Goal: Information Seeking & Learning: Learn about a topic

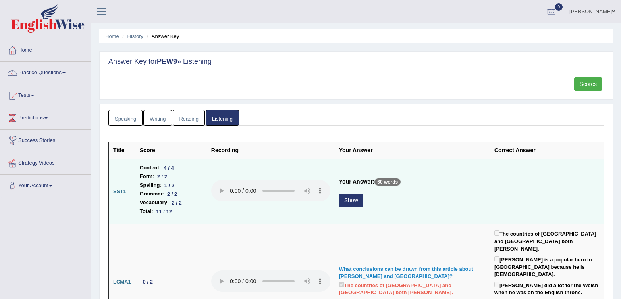
click at [352, 201] on button "Show" at bounding box center [351, 200] width 24 height 13
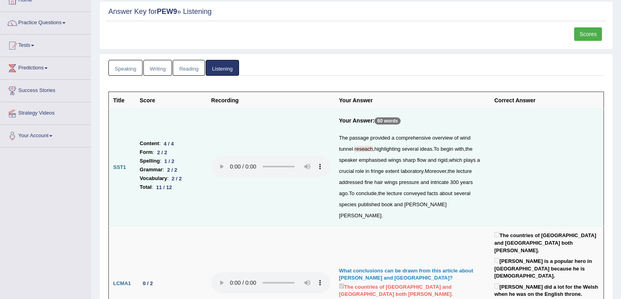
scroll to position [54, 0]
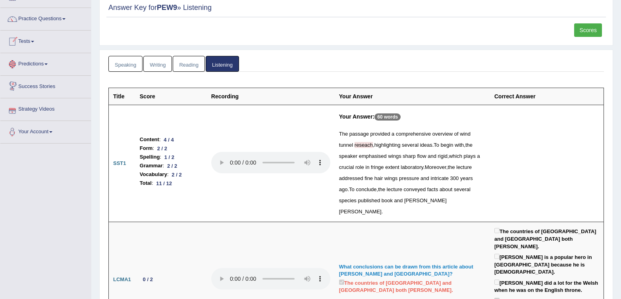
click at [12, 35] on link "Tests" at bounding box center [45, 41] width 90 height 20
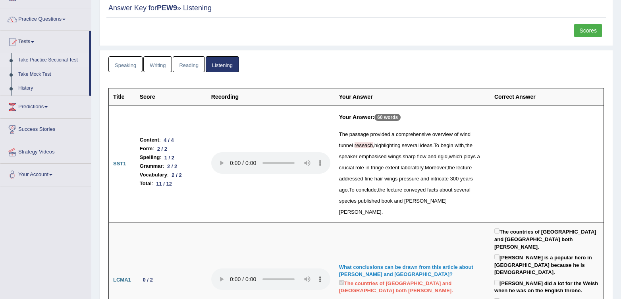
click at [69, 60] on link "Take Practice Sectional Test" at bounding box center [52, 60] width 74 height 14
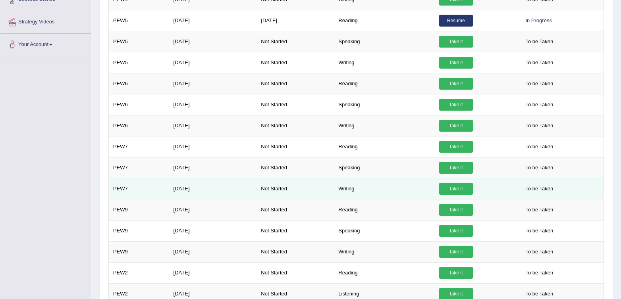
scroll to position [187, 0]
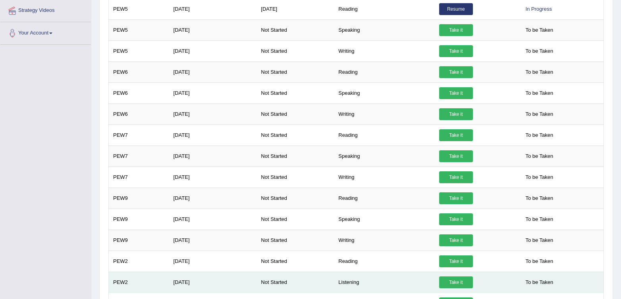
click at [455, 280] on link "Take it" at bounding box center [456, 283] width 34 height 12
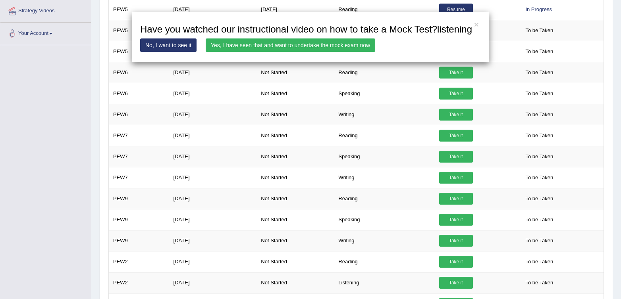
click at [319, 52] on link "Yes, I have seen that and want to undertake the mock exam now" at bounding box center [290, 44] width 169 height 13
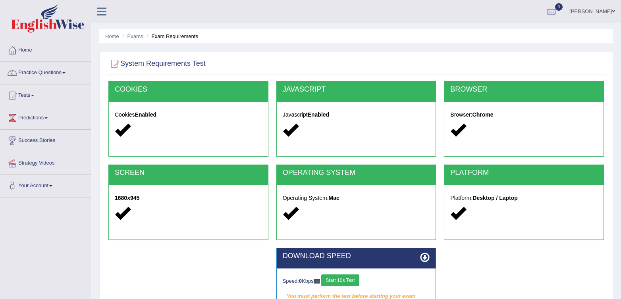
scroll to position [80, 0]
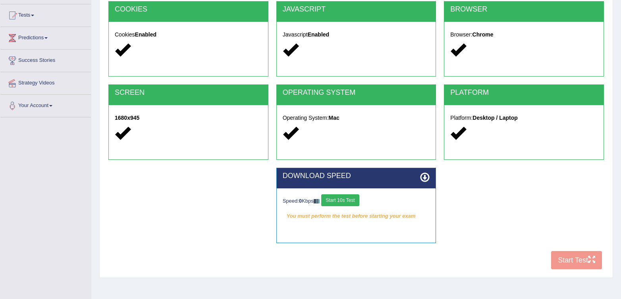
click at [347, 196] on button "Start 10s Test" at bounding box center [340, 200] width 38 height 12
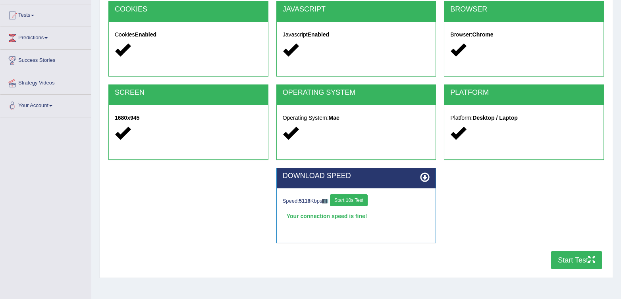
click at [350, 200] on button "Start 10s Test" at bounding box center [349, 200] width 38 height 12
click at [571, 256] on button "Start Test" at bounding box center [576, 260] width 51 height 18
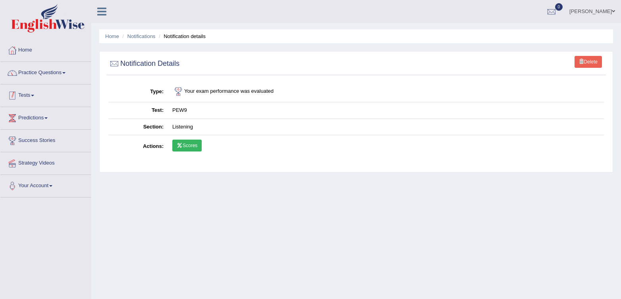
click at [23, 80] on link "Practice Questions" at bounding box center [45, 72] width 90 height 20
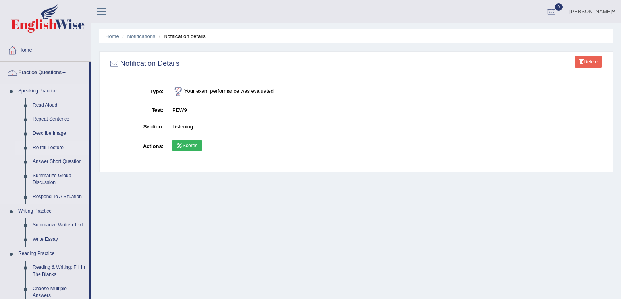
click at [48, 142] on link "Re-tell Lecture" at bounding box center [59, 148] width 60 height 14
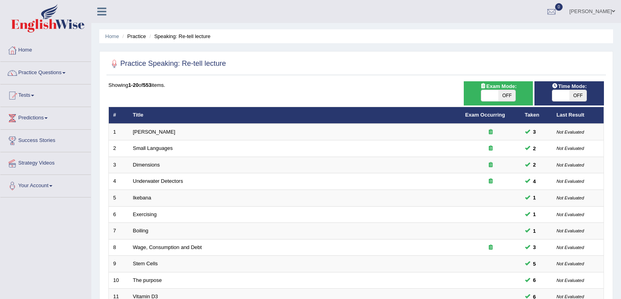
click at [506, 93] on span "OFF" at bounding box center [506, 95] width 17 height 11
checkbox input "true"
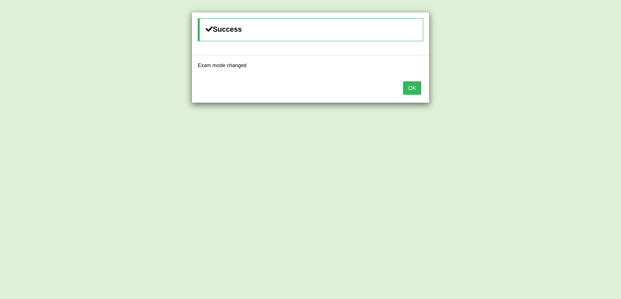
click at [409, 90] on button "OK" at bounding box center [412, 87] width 18 height 13
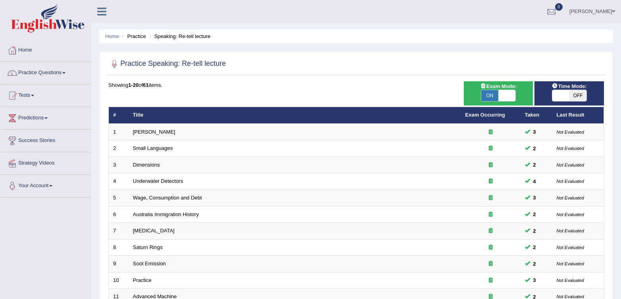
click at [591, 94] on div "ON OFF" at bounding box center [569, 96] width 62 height 12
drag, startPoint x: 583, startPoint y: 95, endPoint x: 575, endPoint y: 104, distance: 11.8
click at [583, 95] on span "OFF" at bounding box center [577, 95] width 17 height 11
checkbox input "true"
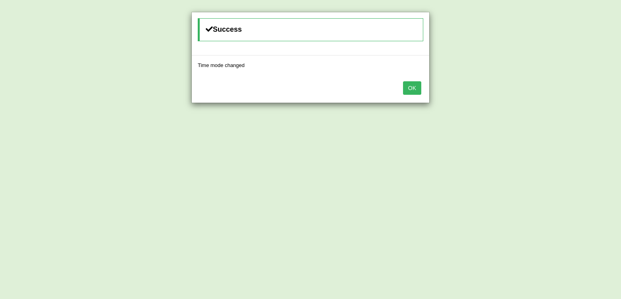
click at [413, 84] on button "OK" at bounding box center [412, 87] width 18 height 13
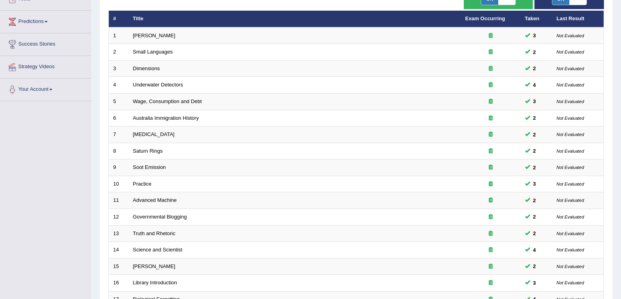
scroll to position [226, 0]
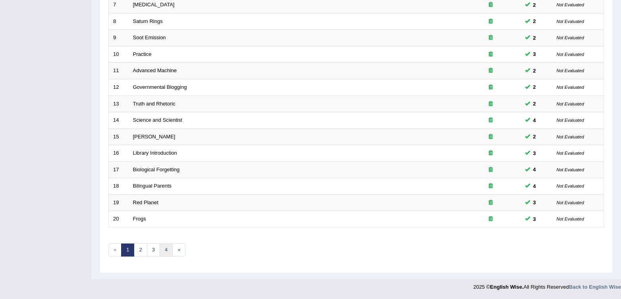
click at [165, 249] on link "4" at bounding box center [166, 250] width 13 height 13
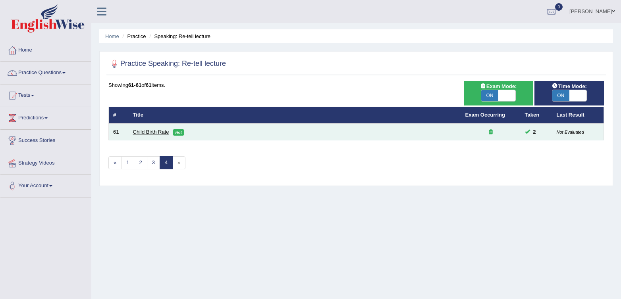
click at [149, 133] on link "Child Birth Rate" at bounding box center [151, 132] width 36 height 6
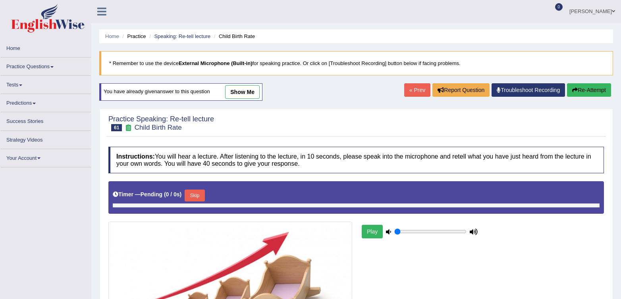
type input "0.7"
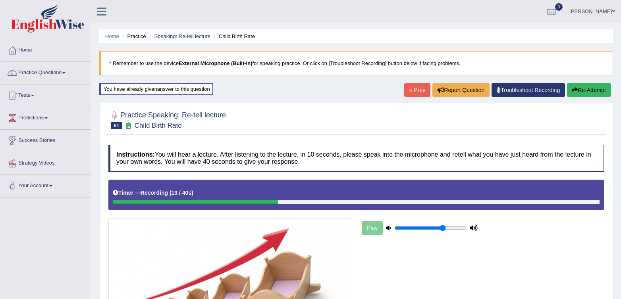
click at [581, 89] on button "Re-Attempt" at bounding box center [589, 89] width 44 height 13
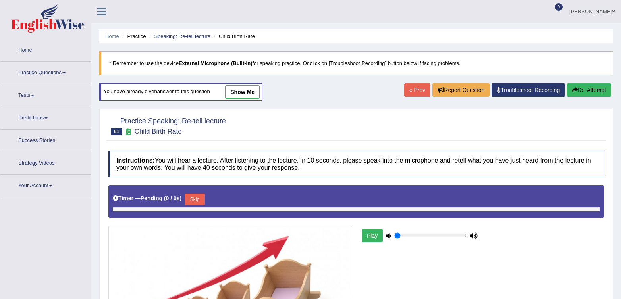
type input "0.7"
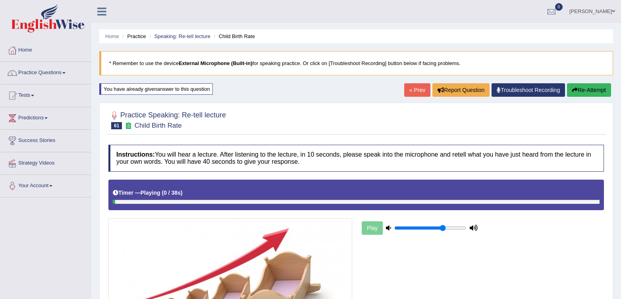
scroll to position [118, 0]
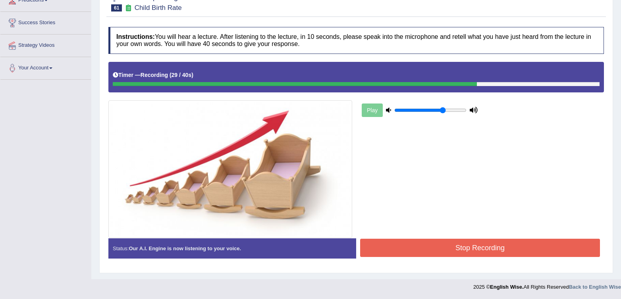
click at [461, 244] on button "Stop Recording" at bounding box center [480, 248] width 240 height 18
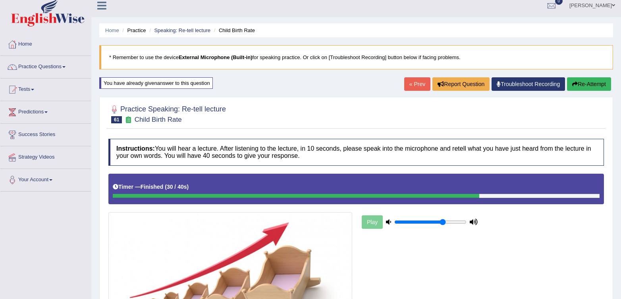
scroll to position [0, 0]
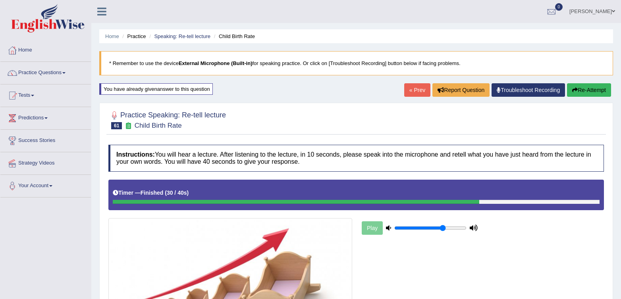
click at [410, 88] on link "« Prev" at bounding box center [417, 89] width 26 height 13
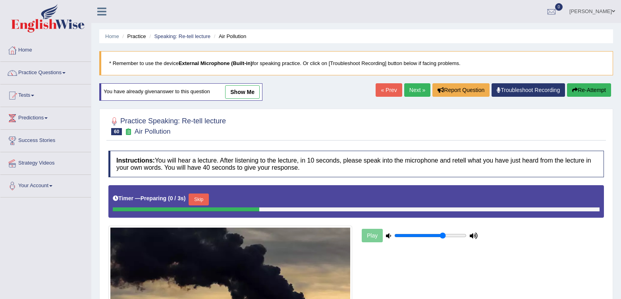
click at [421, 89] on link "Next »" at bounding box center [417, 89] width 26 height 13
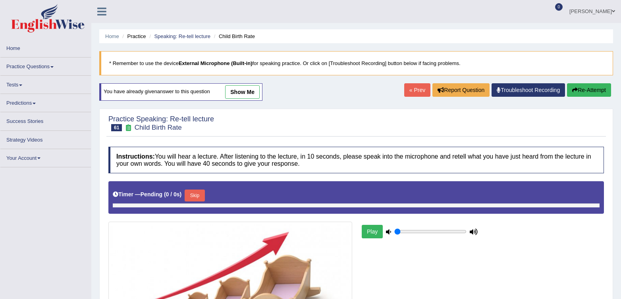
type input "0.7"
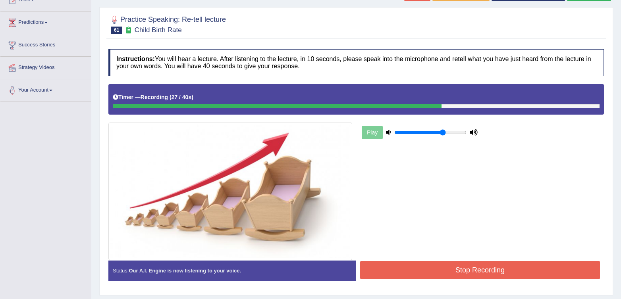
scroll to position [118, 0]
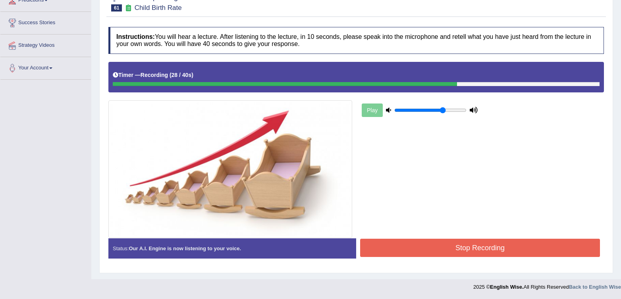
click at [433, 241] on button "Stop Recording" at bounding box center [480, 248] width 240 height 18
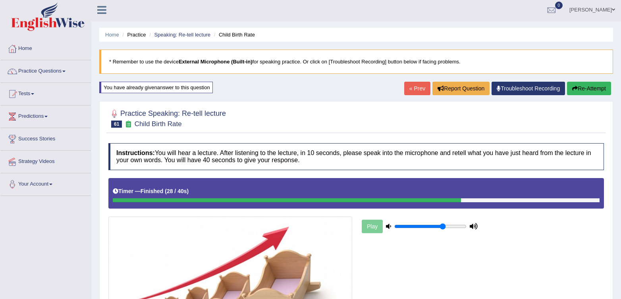
scroll to position [0, 0]
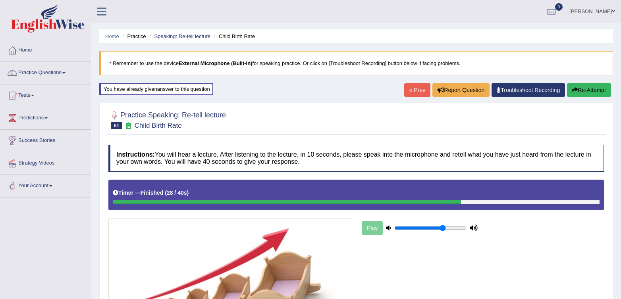
click at [412, 91] on link "« Prev" at bounding box center [417, 89] width 26 height 13
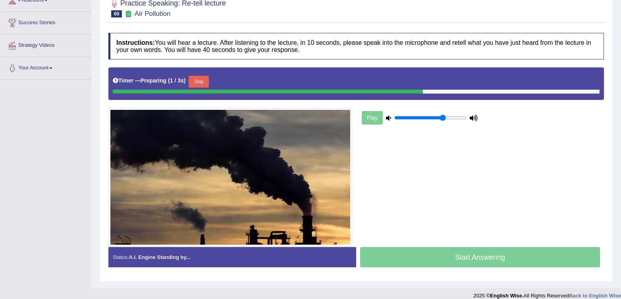
scroll to position [117, 0]
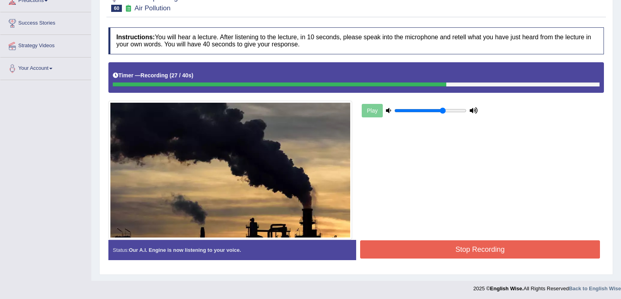
drag, startPoint x: 527, startPoint y: 263, endPoint x: 521, endPoint y: 241, distance: 22.7
click at [527, 263] on div "Status: Our A.I. Engine is now listening to your voice. Start Answering Stop Re…" at bounding box center [355, 254] width 495 height 28
click at [521, 241] on button "Stop Recording" at bounding box center [480, 249] width 240 height 18
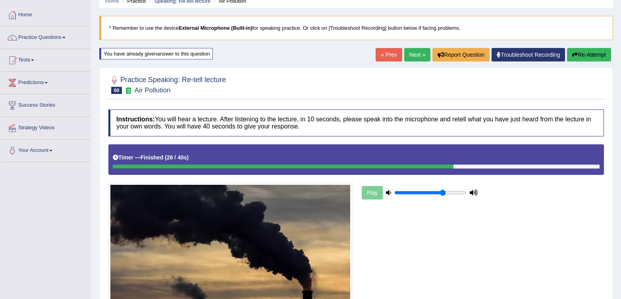
scroll to position [0, 0]
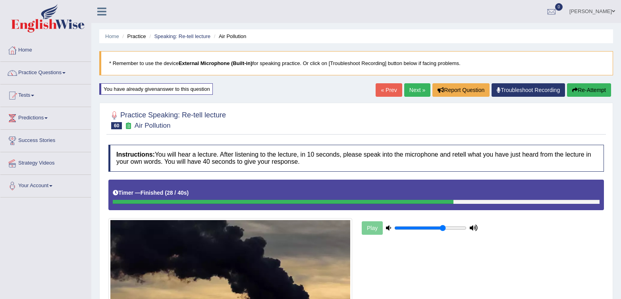
click at [581, 92] on button "Re-Attempt" at bounding box center [589, 89] width 44 height 13
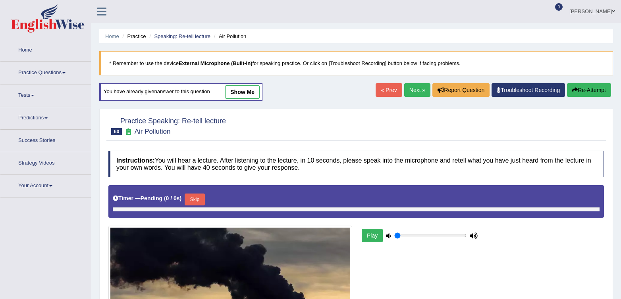
type input "0.7"
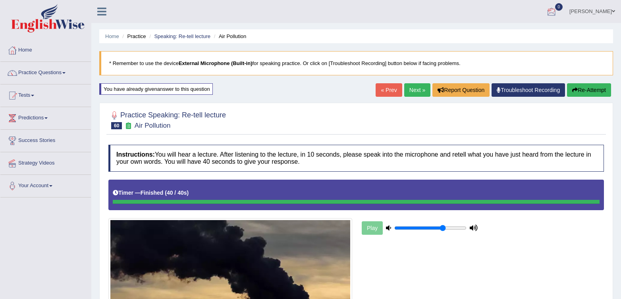
click at [555, 11] on div at bounding box center [551, 12] width 12 height 12
click at [386, 87] on link "« Prev" at bounding box center [388, 89] width 26 height 13
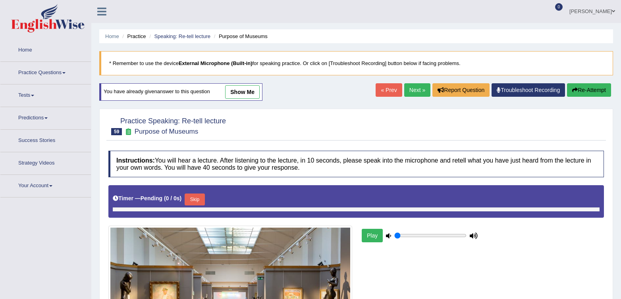
type input "0.7"
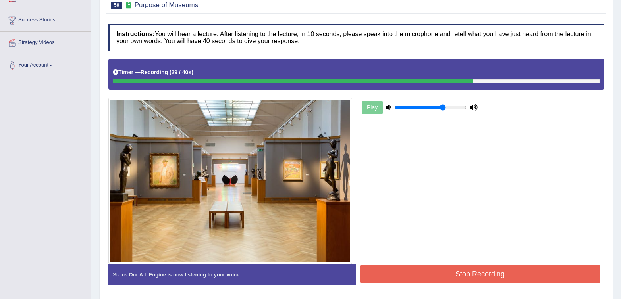
scroll to position [147, 0]
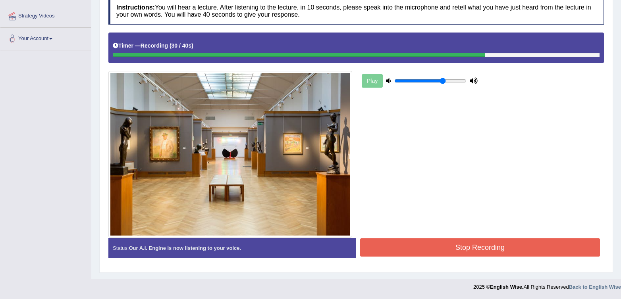
click at [485, 253] on button "Stop Recording" at bounding box center [480, 247] width 240 height 18
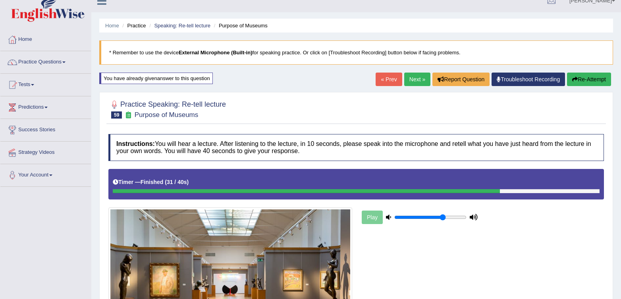
scroll to position [0, 0]
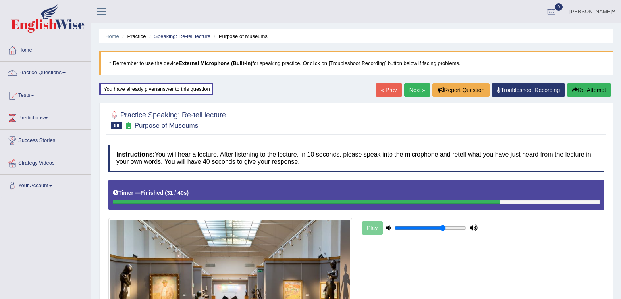
click at [377, 91] on link "« Prev" at bounding box center [388, 89] width 26 height 13
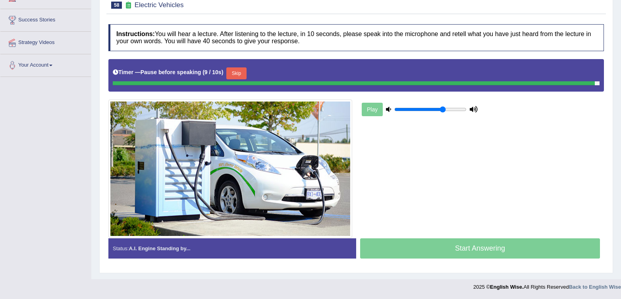
scroll to position [119, 0]
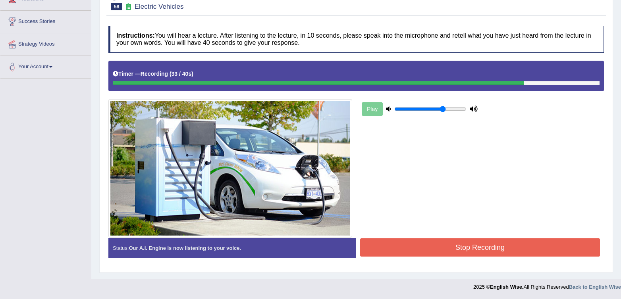
click at [415, 244] on button "Stop Recording" at bounding box center [480, 247] width 240 height 18
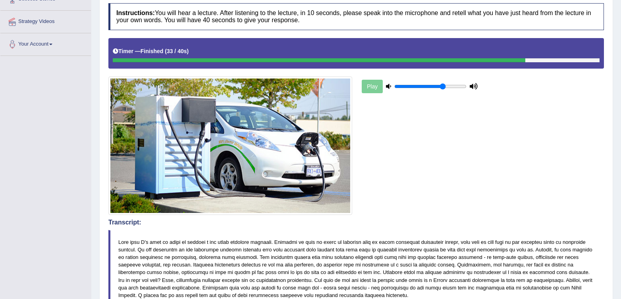
scroll to position [38, 0]
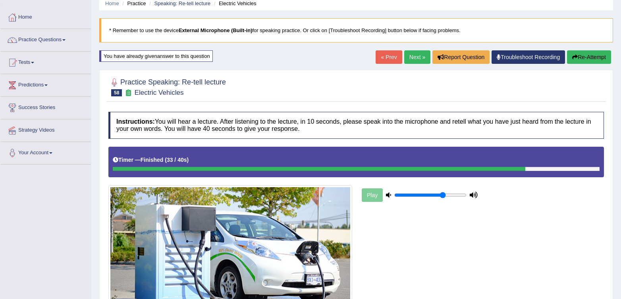
click at [385, 52] on link "« Prev" at bounding box center [388, 56] width 26 height 13
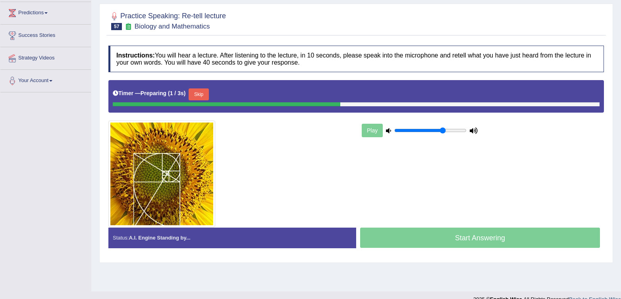
scroll to position [117, 0]
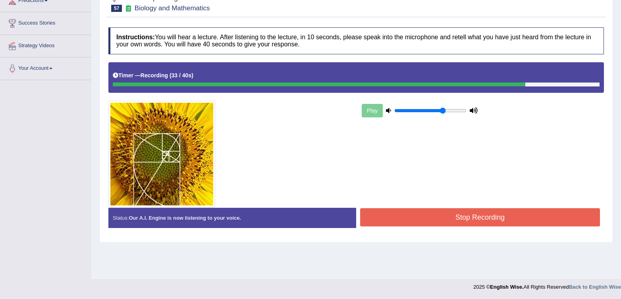
click at [458, 223] on button "Stop Recording" at bounding box center [480, 217] width 240 height 18
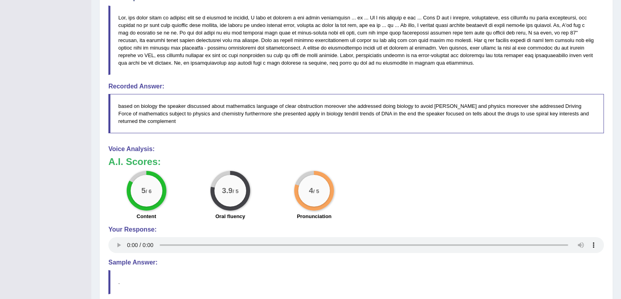
scroll to position [335, 0]
click at [386, 166] on h3 "A.I. Scores:" at bounding box center [355, 161] width 495 height 10
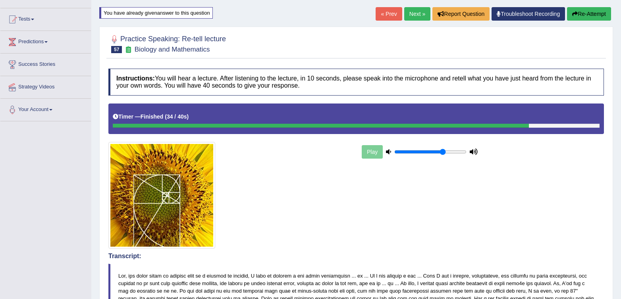
scroll to position [79, 0]
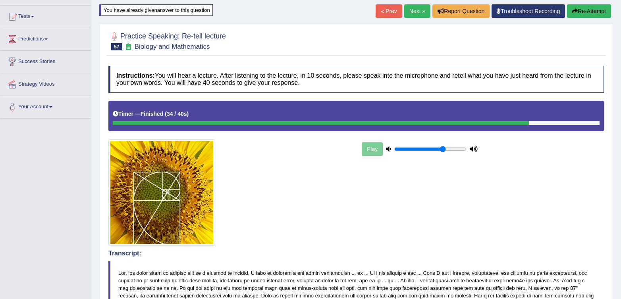
click at [405, 13] on link "Next »" at bounding box center [417, 10] width 26 height 13
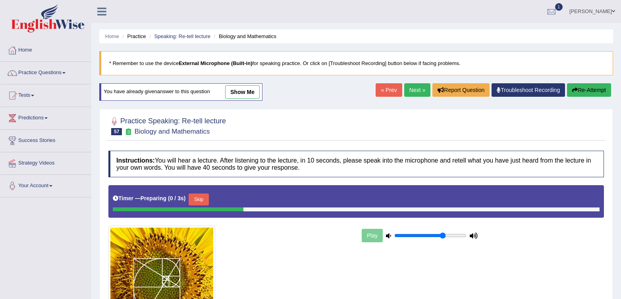
click at [379, 91] on link "« Prev" at bounding box center [388, 89] width 26 height 13
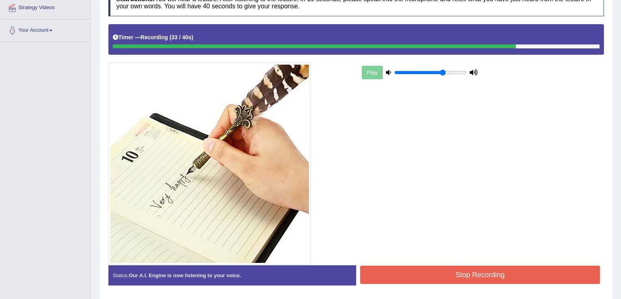
scroll to position [183, 0]
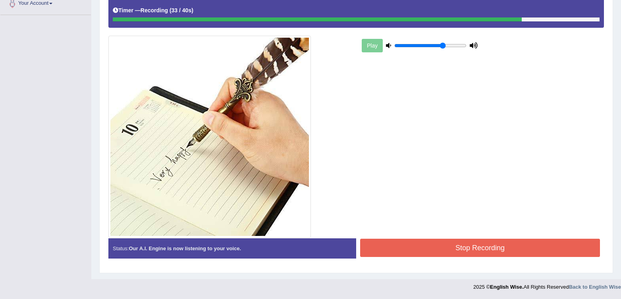
click at [435, 238] on div "Start Answering" at bounding box center [480, 238] width 248 height 0
click at [431, 249] on button "Stop Recording" at bounding box center [480, 248] width 240 height 18
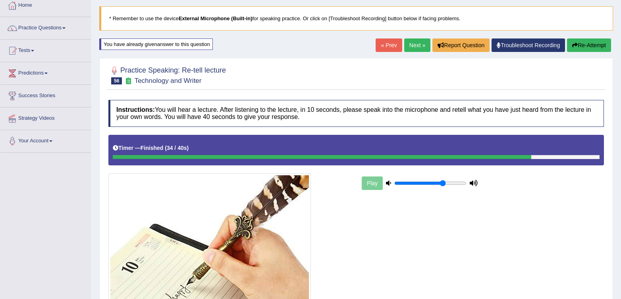
scroll to position [0, 0]
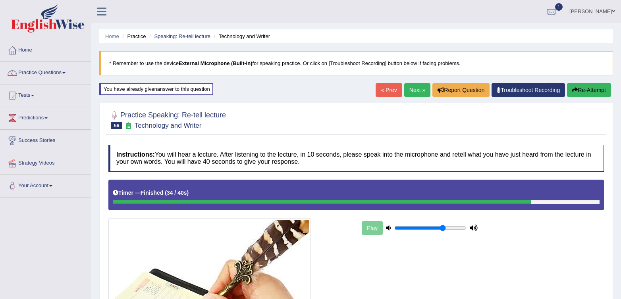
click at [387, 93] on link "« Prev" at bounding box center [388, 89] width 26 height 13
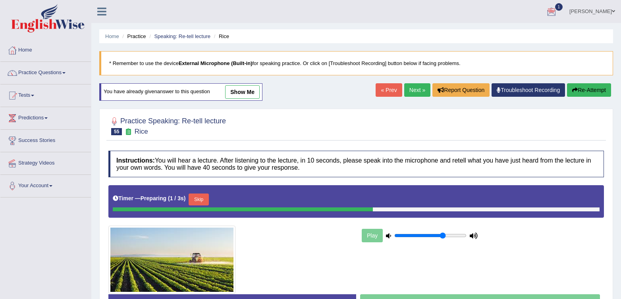
click at [557, 9] on div at bounding box center [551, 12] width 12 height 12
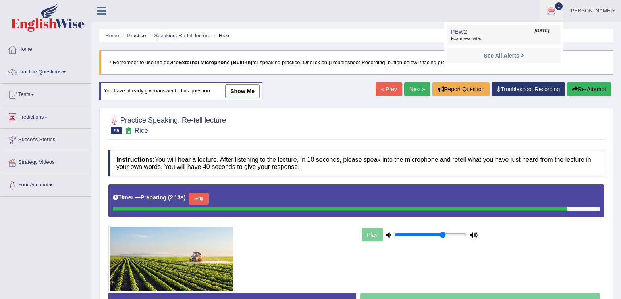
click at [475, 29] on link "PEW2 Oct 2, 2025 Exam evaluated" at bounding box center [504, 35] width 110 height 17
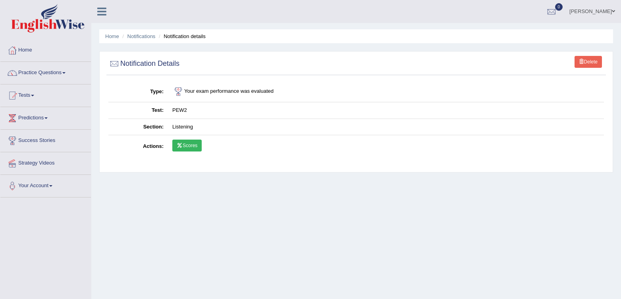
click at [180, 150] on link "Scores" at bounding box center [186, 146] width 29 height 12
click at [15, 90] on div at bounding box center [12, 96] width 12 height 12
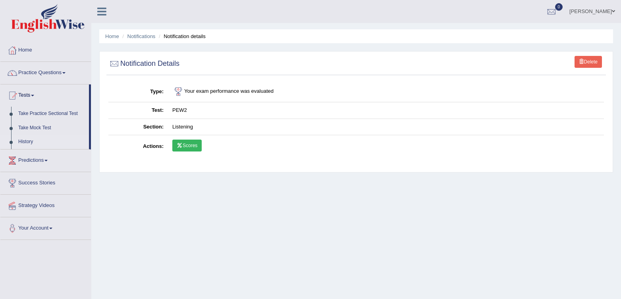
click at [21, 141] on link "History" at bounding box center [52, 142] width 74 height 14
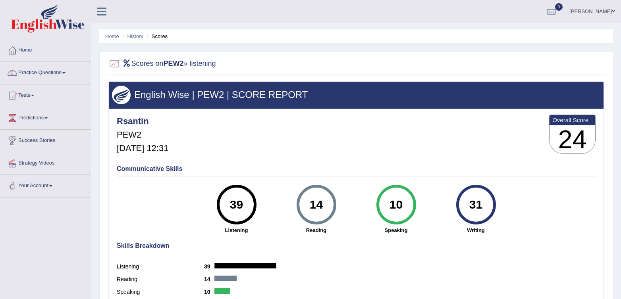
click at [471, 120] on div "Rsantin PEW2 Oct 2, 2025, 12:31 Overall Score 24" at bounding box center [356, 136] width 483 height 47
click at [11, 96] on div at bounding box center [12, 96] width 12 height 12
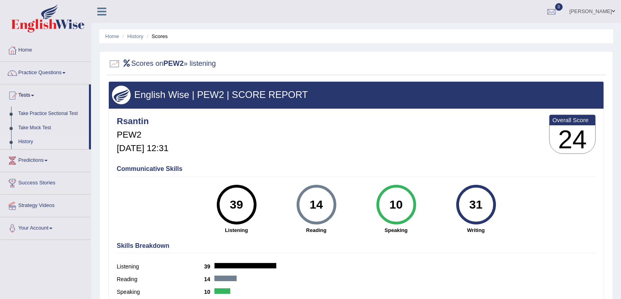
click at [20, 138] on link "History" at bounding box center [52, 142] width 74 height 14
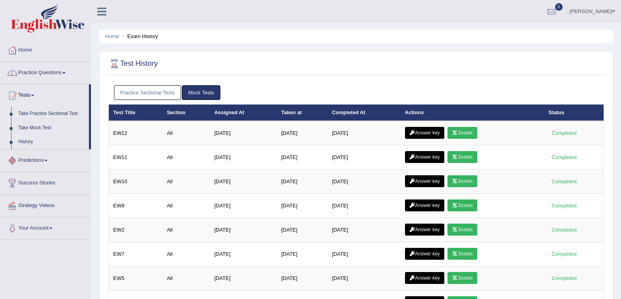
click at [151, 96] on link "Practice Sectional Tests" at bounding box center [147, 92] width 67 height 15
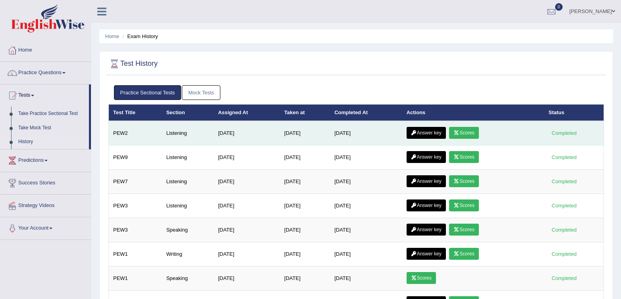
click at [432, 136] on link "Answer key" at bounding box center [425, 133] width 39 height 12
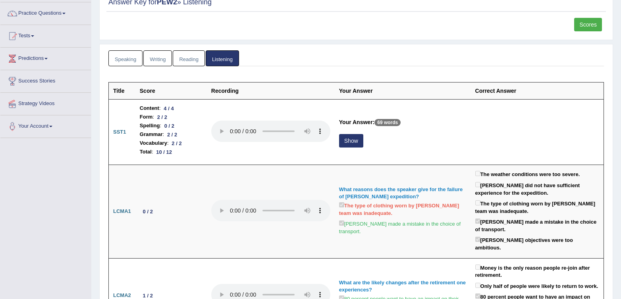
scroll to position [124, 0]
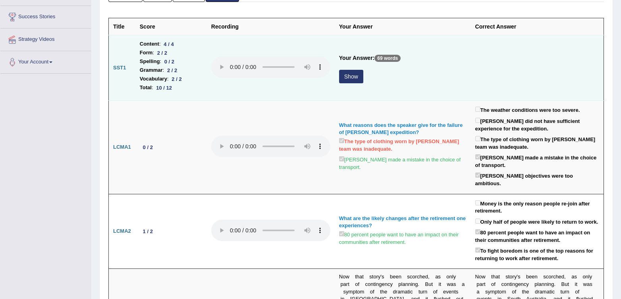
click at [355, 76] on button "Show" at bounding box center [351, 76] width 24 height 13
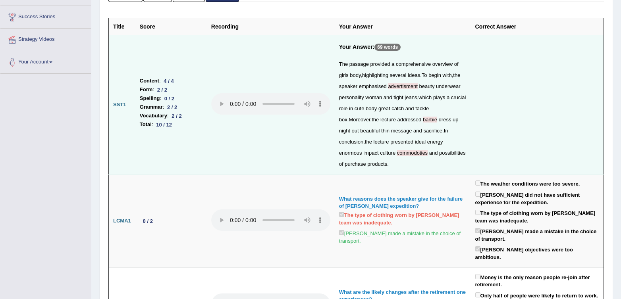
click at [410, 153] on span "commodoties" at bounding box center [412, 153] width 31 height 6
click at [423, 153] on span "commodoties" at bounding box center [412, 153] width 31 height 6
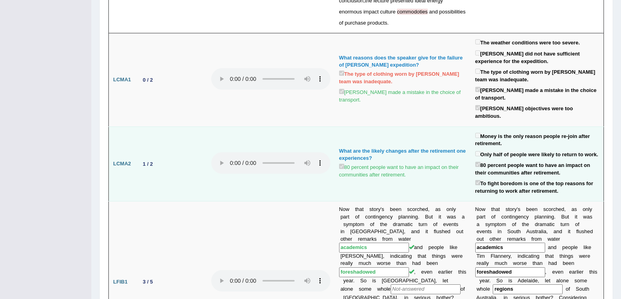
scroll to position [270, 0]
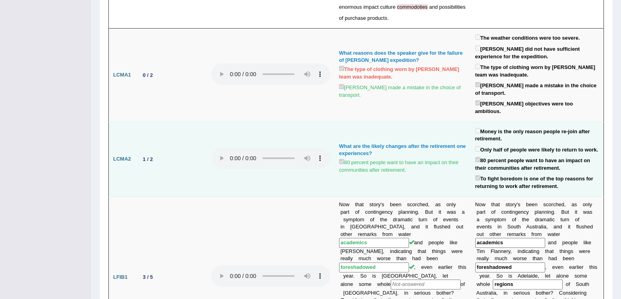
click at [392, 122] on td "What are the likely changes after the retirement one experiences? 80 percent pe…" at bounding box center [403, 159] width 136 height 75
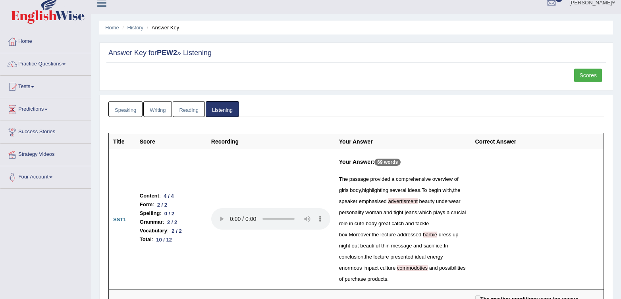
scroll to position [0, 0]
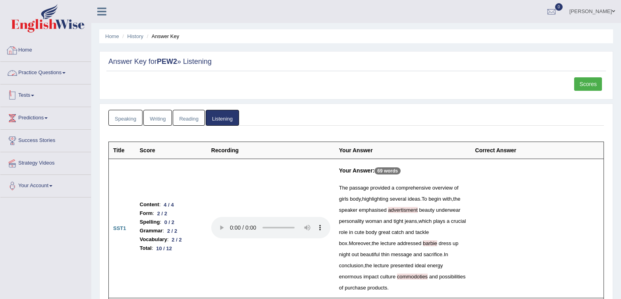
click at [22, 78] on link "Practice Questions" at bounding box center [45, 72] width 90 height 20
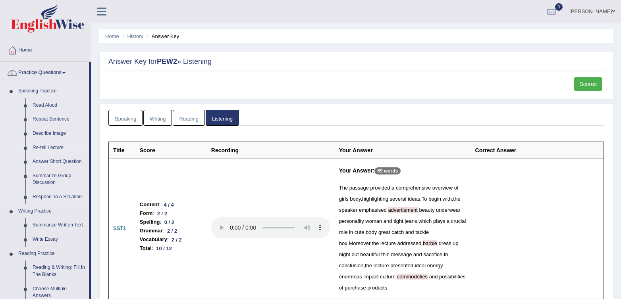
click at [52, 150] on link "Re-tell Lecture" at bounding box center [59, 148] width 60 height 14
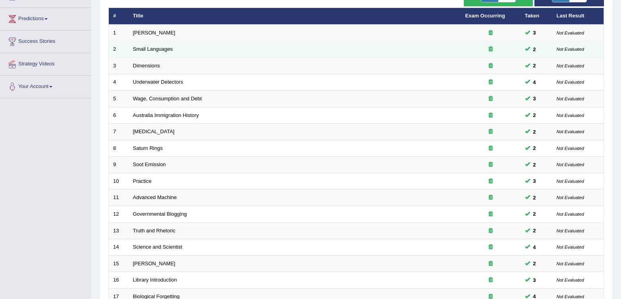
scroll to position [226, 0]
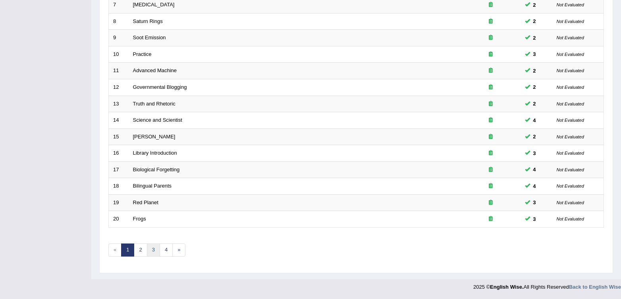
click at [155, 251] on link "3" at bounding box center [153, 250] width 13 height 13
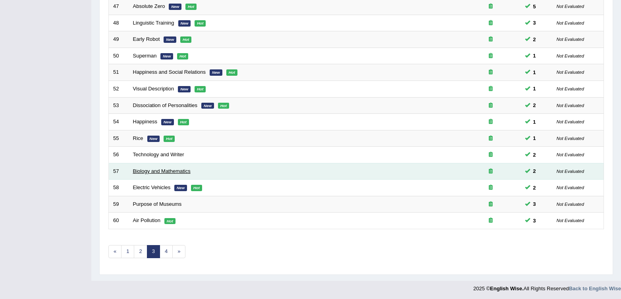
scroll to position [222, 0]
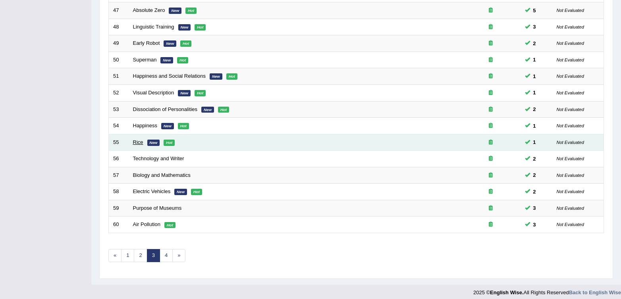
click at [135, 144] on link "Rice" at bounding box center [138, 142] width 10 height 6
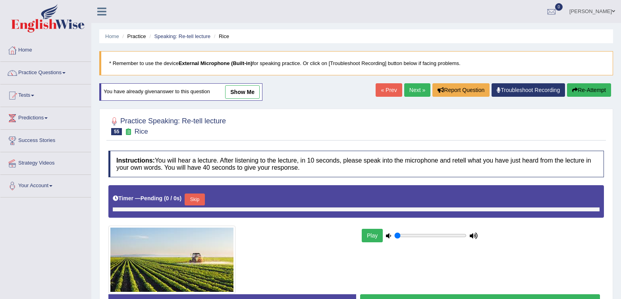
type input "0.7"
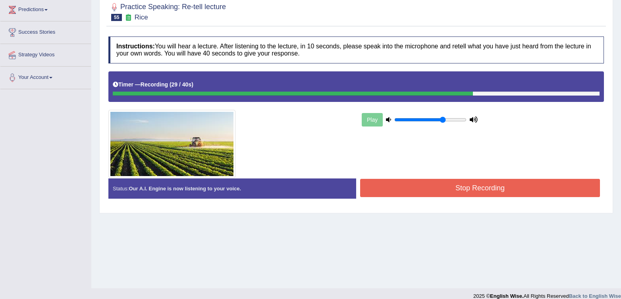
scroll to position [117, 0]
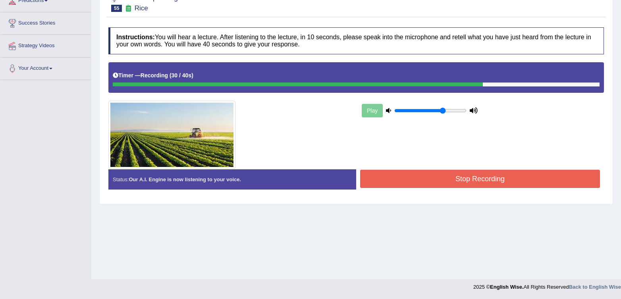
drag, startPoint x: 407, startPoint y: 163, endPoint x: 406, endPoint y: 190, distance: 27.4
click at [407, 164] on div "Play" at bounding box center [355, 115] width 503 height 107
click at [404, 196] on div "Status: Our A.I. Engine is now listening to your voice. Start Answering Stop Re…" at bounding box center [355, 183] width 495 height 28
click at [398, 173] on button "Stop Recording" at bounding box center [480, 179] width 240 height 18
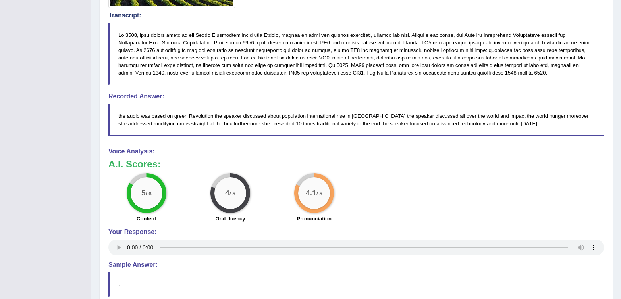
scroll to position [0, 0]
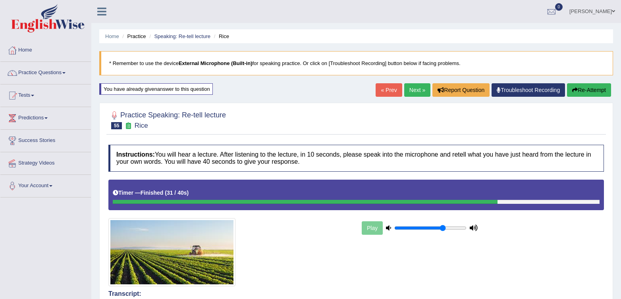
click at [379, 89] on link "« Prev" at bounding box center [388, 89] width 26 height 13
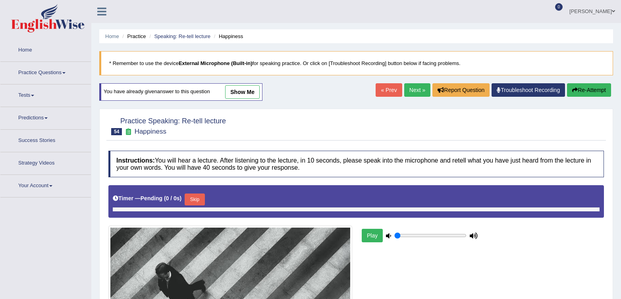
type input "0.7"
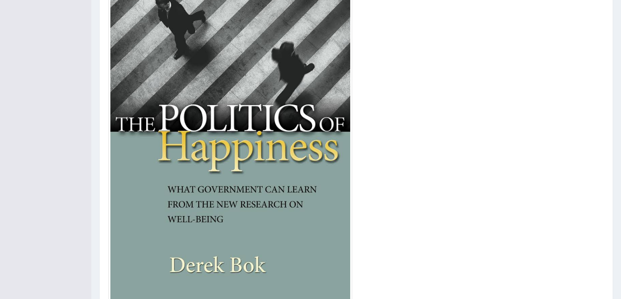
scroll to position [349, 0]
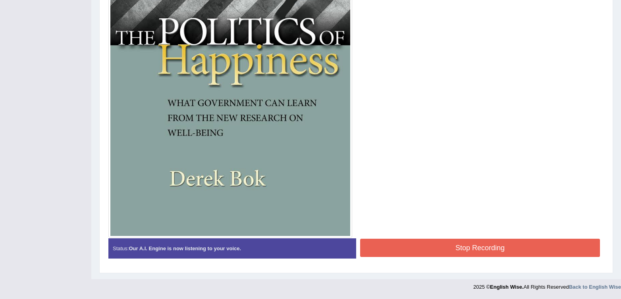
click at [434, 244] on button "Stop Recording" at bounding box center [480, 248] width 240 height 18
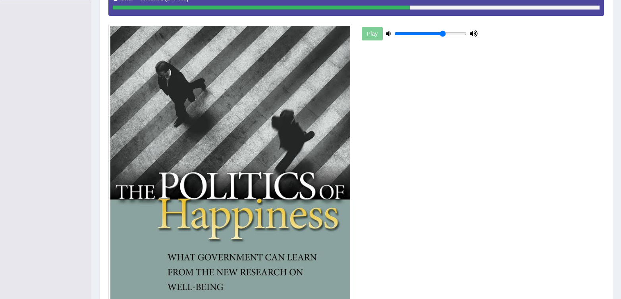
scroll to position [0, 0]
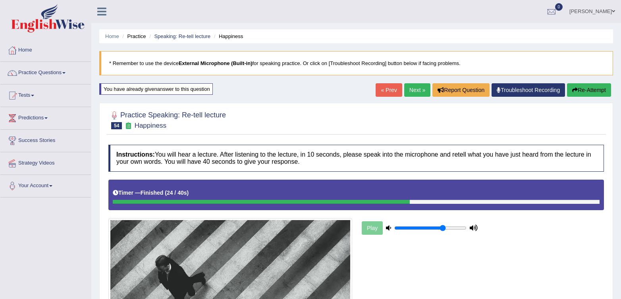
click at [606, 90] on button "Re-Attempt" at bounding box center [589, 89] width 44 height 13
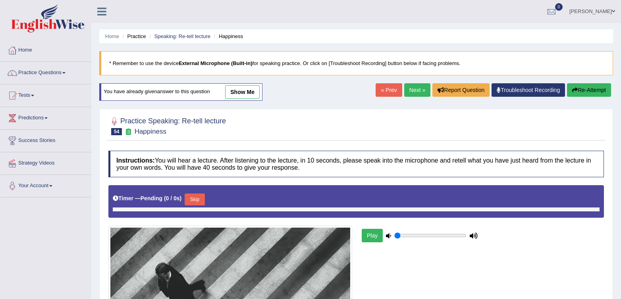
scroll to position [131, 0]
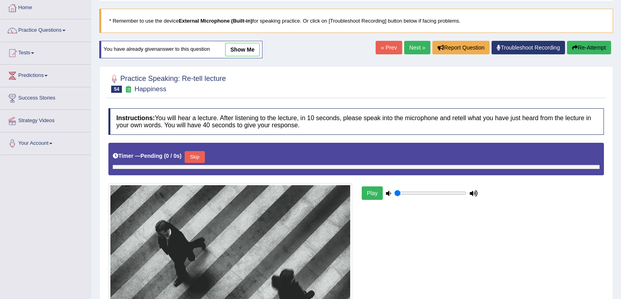
type input "0.7"
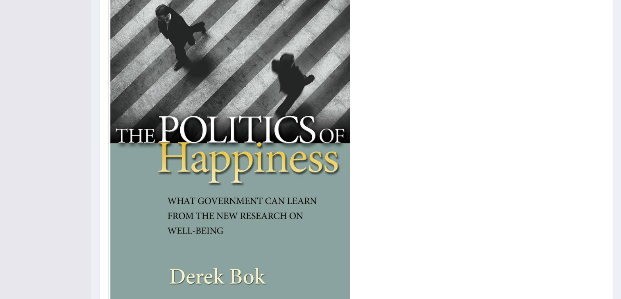
scroll to position [249, 0]
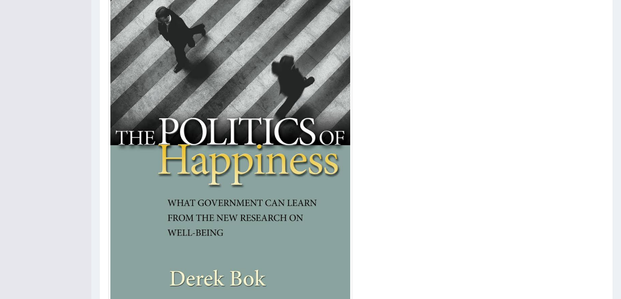
click at [346, 216] on img at bounding box center [230, 153] width 244 height 369
click at [477, 192] on div "Play" at bounding box center [355, 134] width 503 height 407
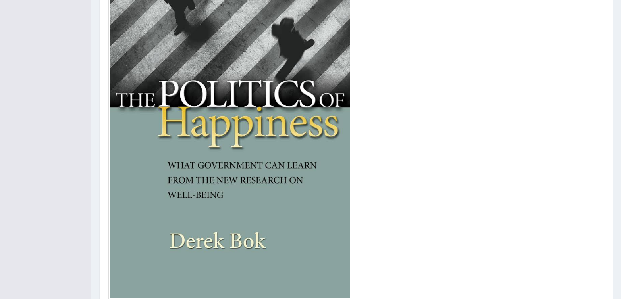
scroll to position [349, 0]
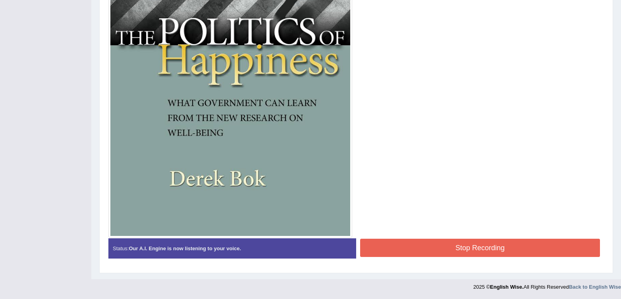
click at [452, 247] on button "Stop Recording" at bounding box center [480, 248] width 240 height 18
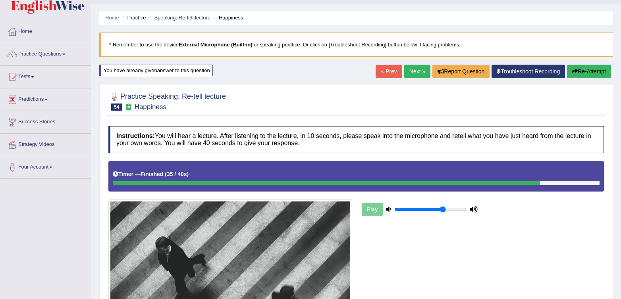
scroll to position [0, 0]
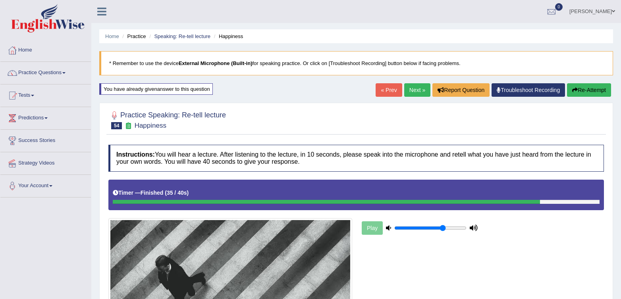
click at [388, 92] on link "« Prev" at bounding box center [388, 89] width 26 height 13
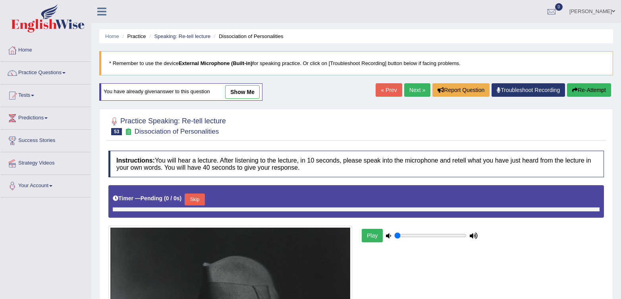
type input "0.7"
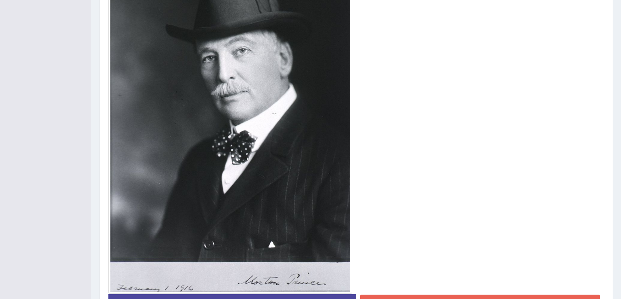
scroll to position [340, 0]
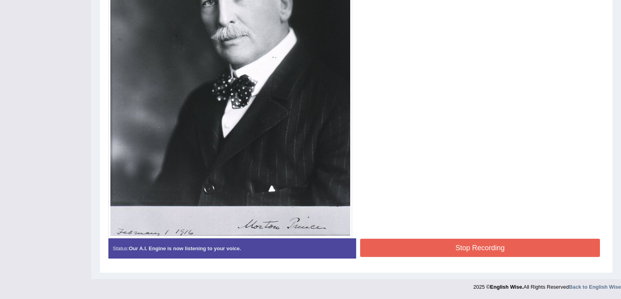
click at [454, 241] on button "Stop Recording" at bounding box center [480, 248] width 240 height 18
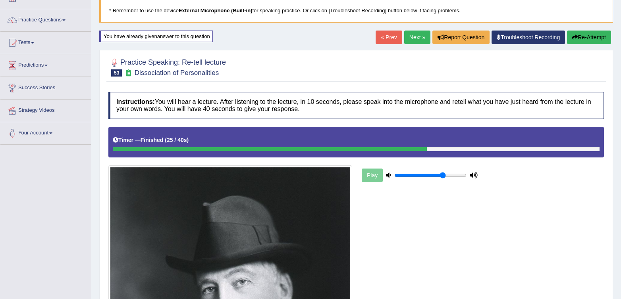
scroll to position [0, 0]
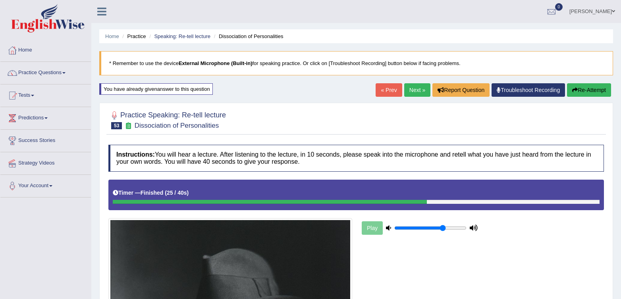
click at [583, 91] on button "Re-Attempt" at bounding box center [589, 89] width 44 height 13
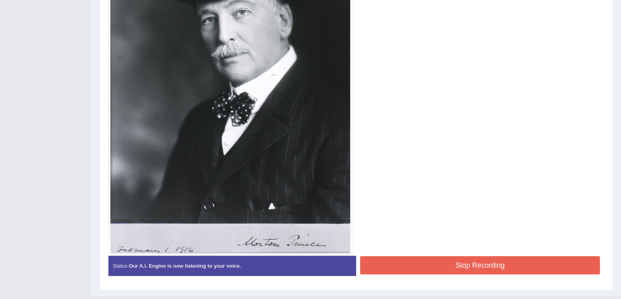
scroll to position [340, 0]
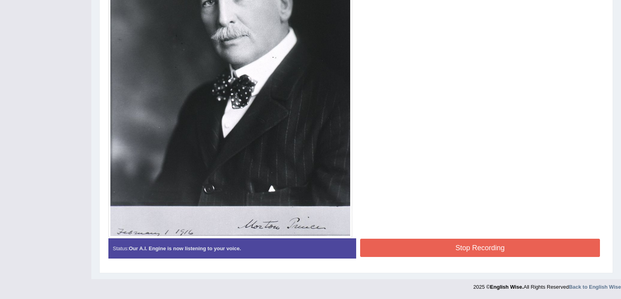
click at [471, 240] on button "Stop Recording" at bounding box center [480, 248] width 240 height 18
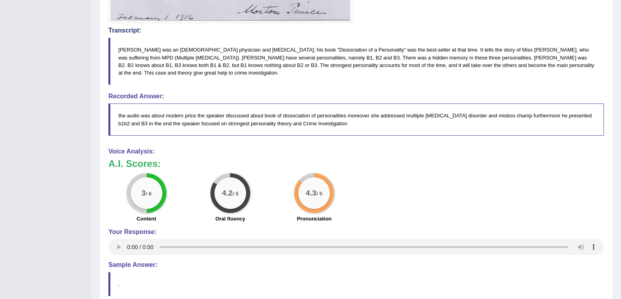
scroll to position [560, 0]
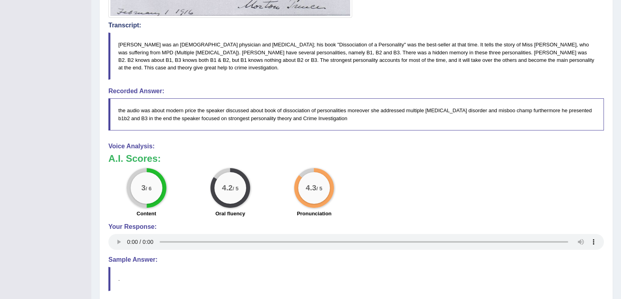
click at [410, 188] on div "3 / 6 Content 4.2 / 5 Oral fluency 4.3 / 5 Pronunciation" at bounding box center [355, 193] width 503 height 51
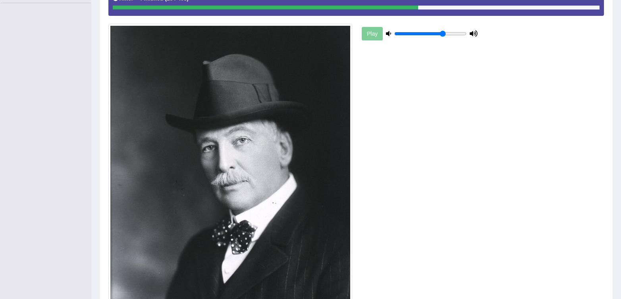
scroll to position [0, 0]
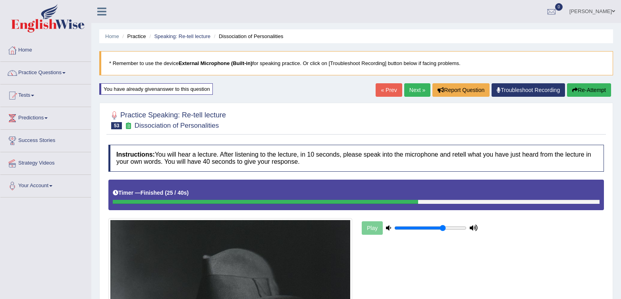
click at [595, 85] on button "Re-Attempt" at bounding box center [589, 89] width 44 height 13
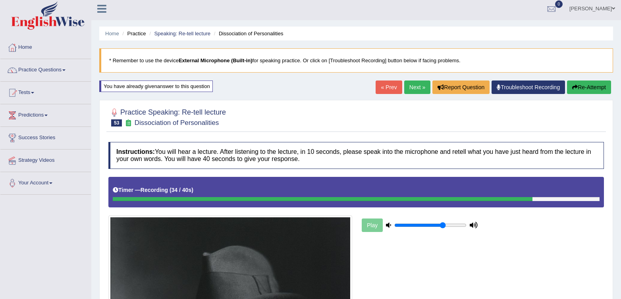
click at [478, 158] on h4 "Instructions: You will hear a lecture. After listening to the lecture, in 10 se…" at bounding box center [355, 155] width 495 height 27
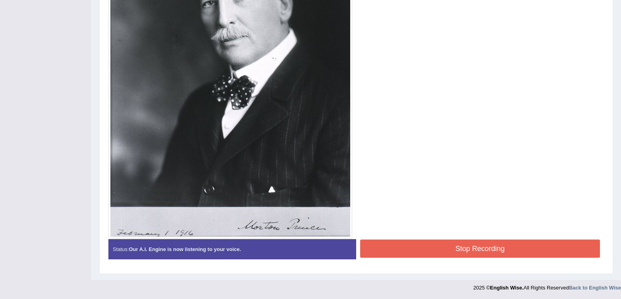
scroll to position [340, 0]
click at [422, 240] on button "Stop Recording" at bounding box center [480, 248] width 240 height 18
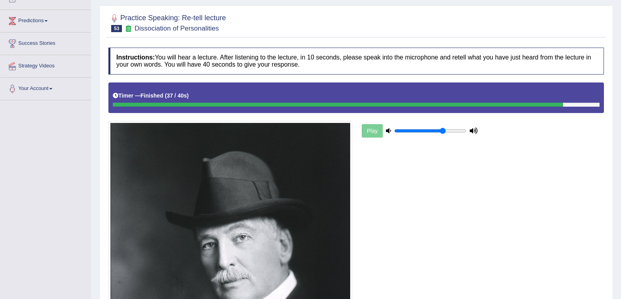
scroll to position [0, 0]
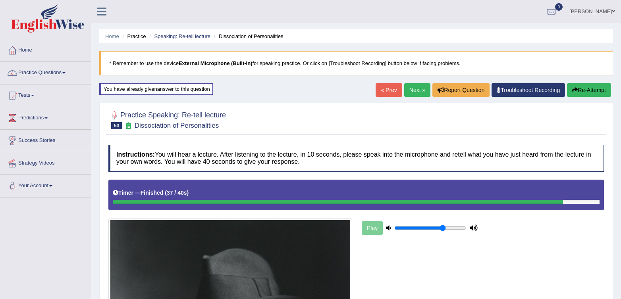
click at [379, 88] on link "« Prev" at bounding box center [388, 89] width 26 height 13
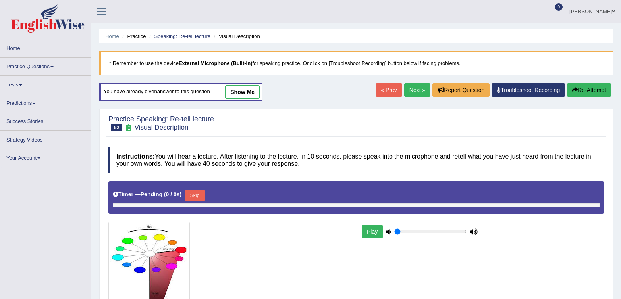
type input "0.7"
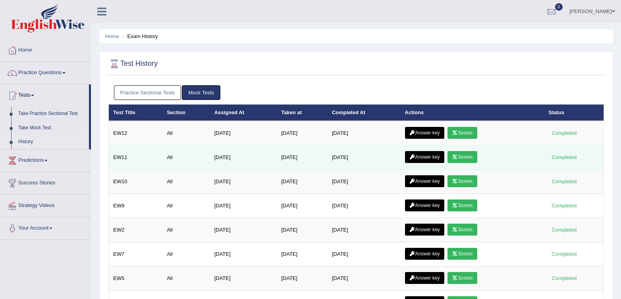
click at [415, 158] on icon at bounding box center [412, 157] width 6 height 5
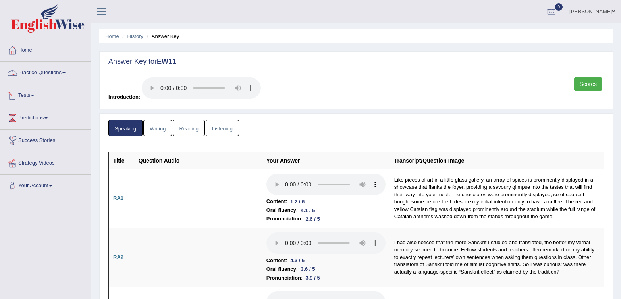
click at [32, 99] on link "Tests" at bounding box center [45, 95] width 90 height 20
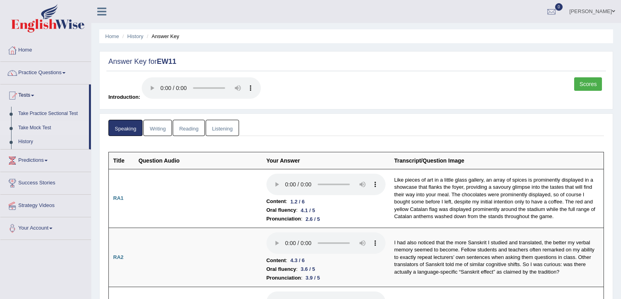
click at [30, 124] on link "Take Mock Test" at bounding box center [52, 128] width 74 height 14
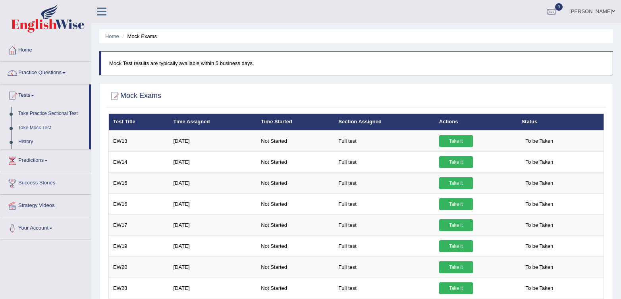
click at [33, 135] on link "History" at bounding box center [52, 142] width 74 height 14
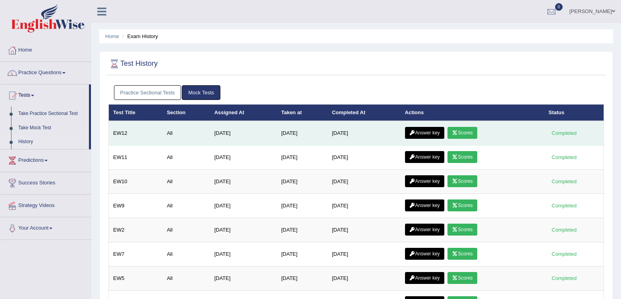
click at [423, 132] on link "Answer key" at bounding box center [424, 133] width 39 height 12
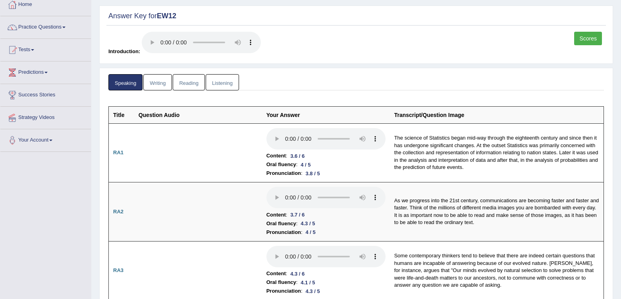
scroll to position [46, 0]
click at [581, 37] on link "Scores" at bounding box center [588, 37] width 28 height 13
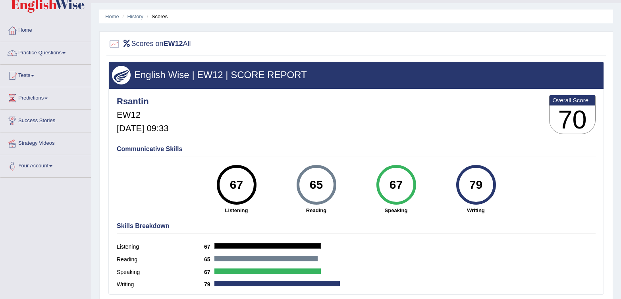
scroll to position [40, 0]
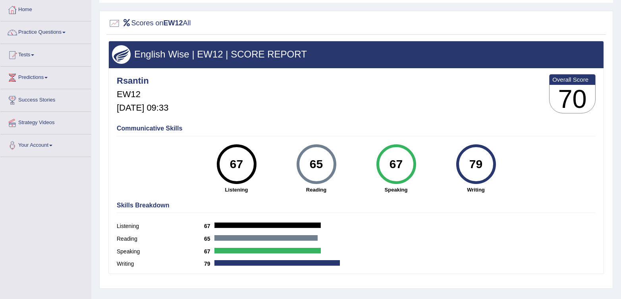
click at [24, 57] on link "Tests" at bounding box center [45, 54] width 90 height 20
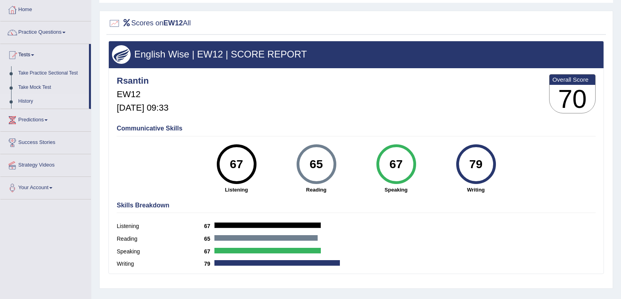
click at [24, 96] on link "History" at bounding box center [52, 101] width 74 height 14
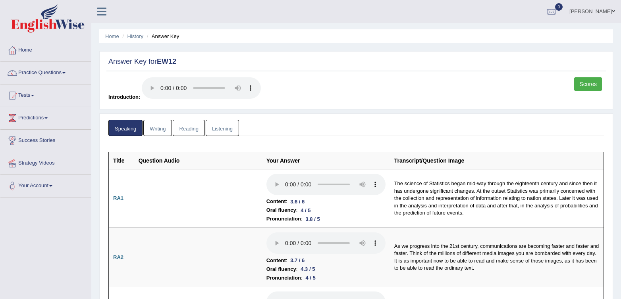
click at [236, 126] on link "Listening" at bounding box center [222, 128] width 33 height 16
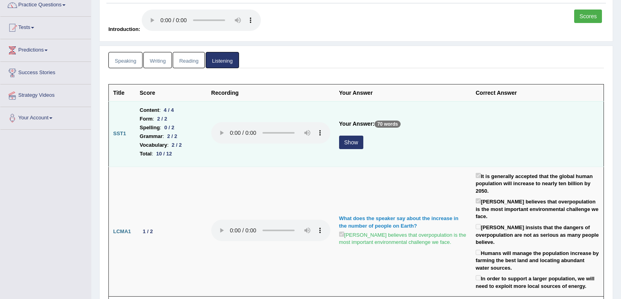
scroll to position [68, 0]
click at [348, 146] on button "Show" at bounding box center [351, 141] width 24 height 13
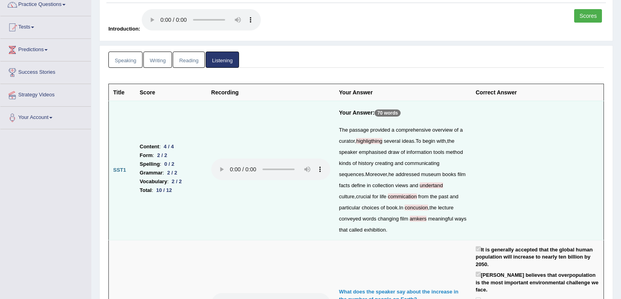
click at [577, 144] on td at bounding box center [537, 170] width 133 height 139
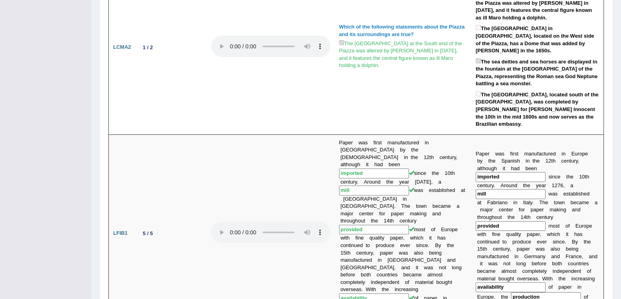
scroll to position [593, 0]
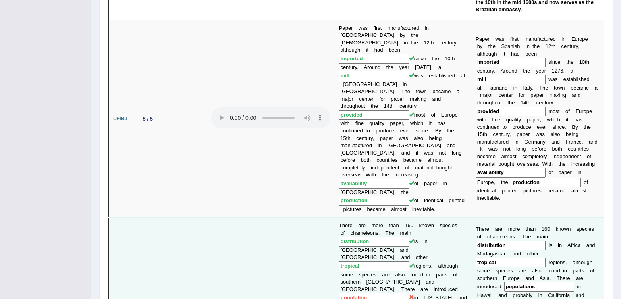
click at [399, 293] on input "population" at bounding box center [374, 298] width 70 height 10
click at [401, 293] on input "population" at bounding box center [374, 298] width 70 height 10
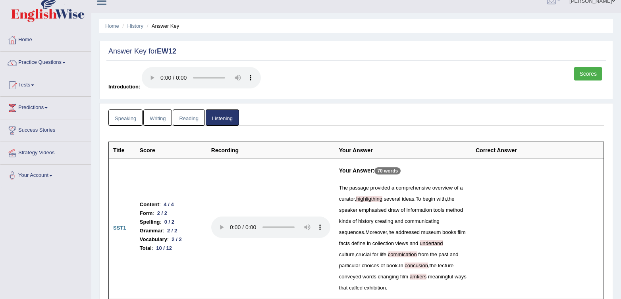
scroll to position [0, 0]
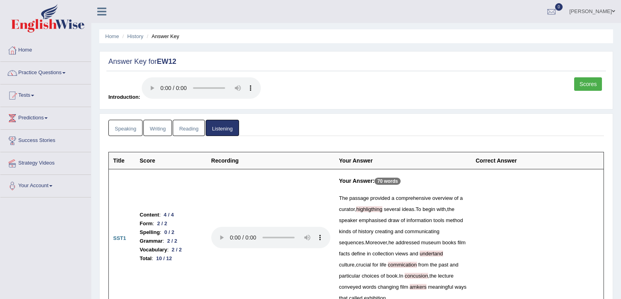
click at [403, 74] on div "Answer Key for EW12 Scores Introduction:" at bounding box center [355, 80] width 513 height 58
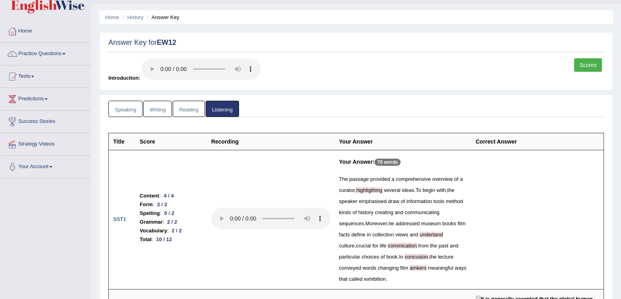
scroll to position [25, 0]
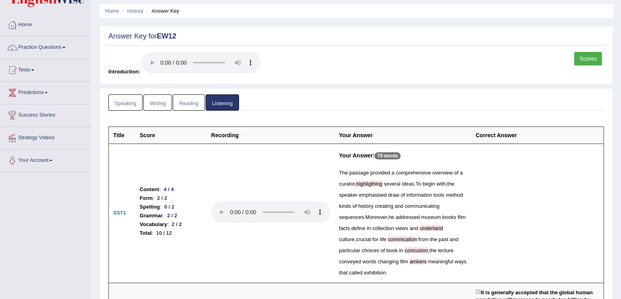
click at [225, 103] on link "Listening" at bounding box center [222, 102] width 33 height 16
click at [157, 103] on link "Writing" at bounding box center [157, 102] width 29 height 16
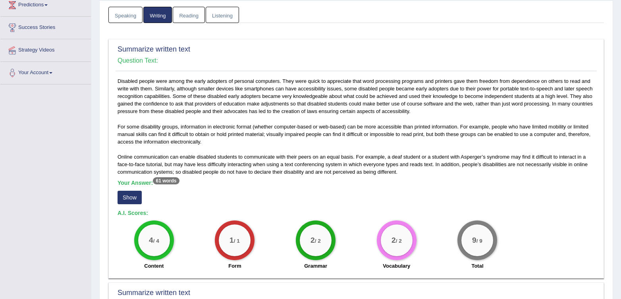
scroll to position [0, 0]
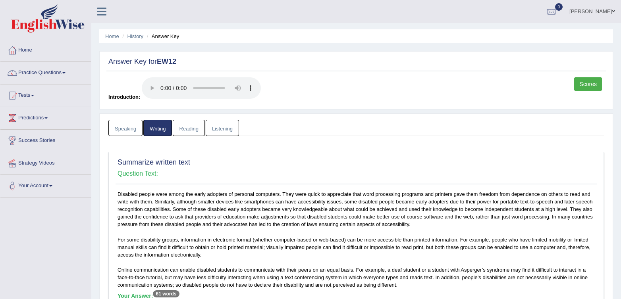
click at [181, 134] on link "Reading" at bounding box center [189, 128] width 32 height 16
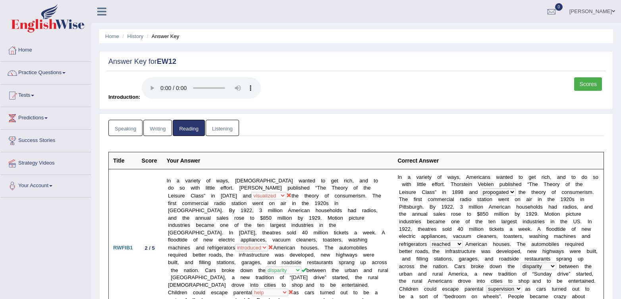
click at [136, 134] on link "Speaking" at bounding box center [125, 128] width 34 height 16
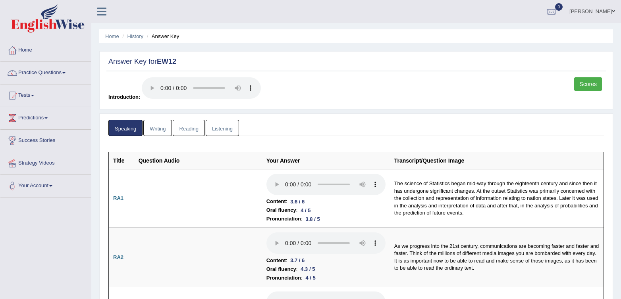
click at [354, 104] on div "Scores Introduction:" at bounding box center [355, 91] width 499 height 28
click at [423, 90] on div "Scores Introduction:" at bounding box center [355, 91] width 499 height 28
click at [352, 37] on ul "Home History Answer Key" at bounding box center [355, 36] width 513 height 14
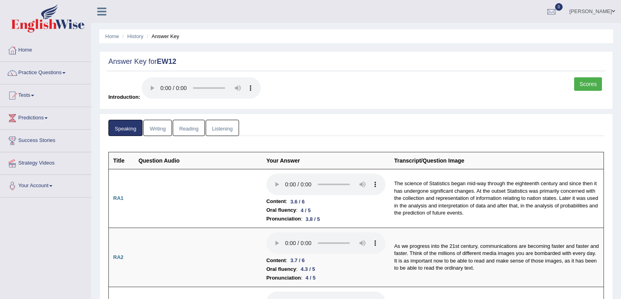
click at [131, 131] on link "Speaking" at bounding box center [125, 128] width 34 height 16
click at [391, 58] on h2 "Answer Key for EW12" at bounding box center [355, 62] width 495 height 8
click at [342, 128] on ul "Speaking Writing [GEOGRAPHIC_DATA] Listening" at bounding box center [355, 127] width 495 height 16
